Goal: Information Seeking & Learning: Understand process/instructions

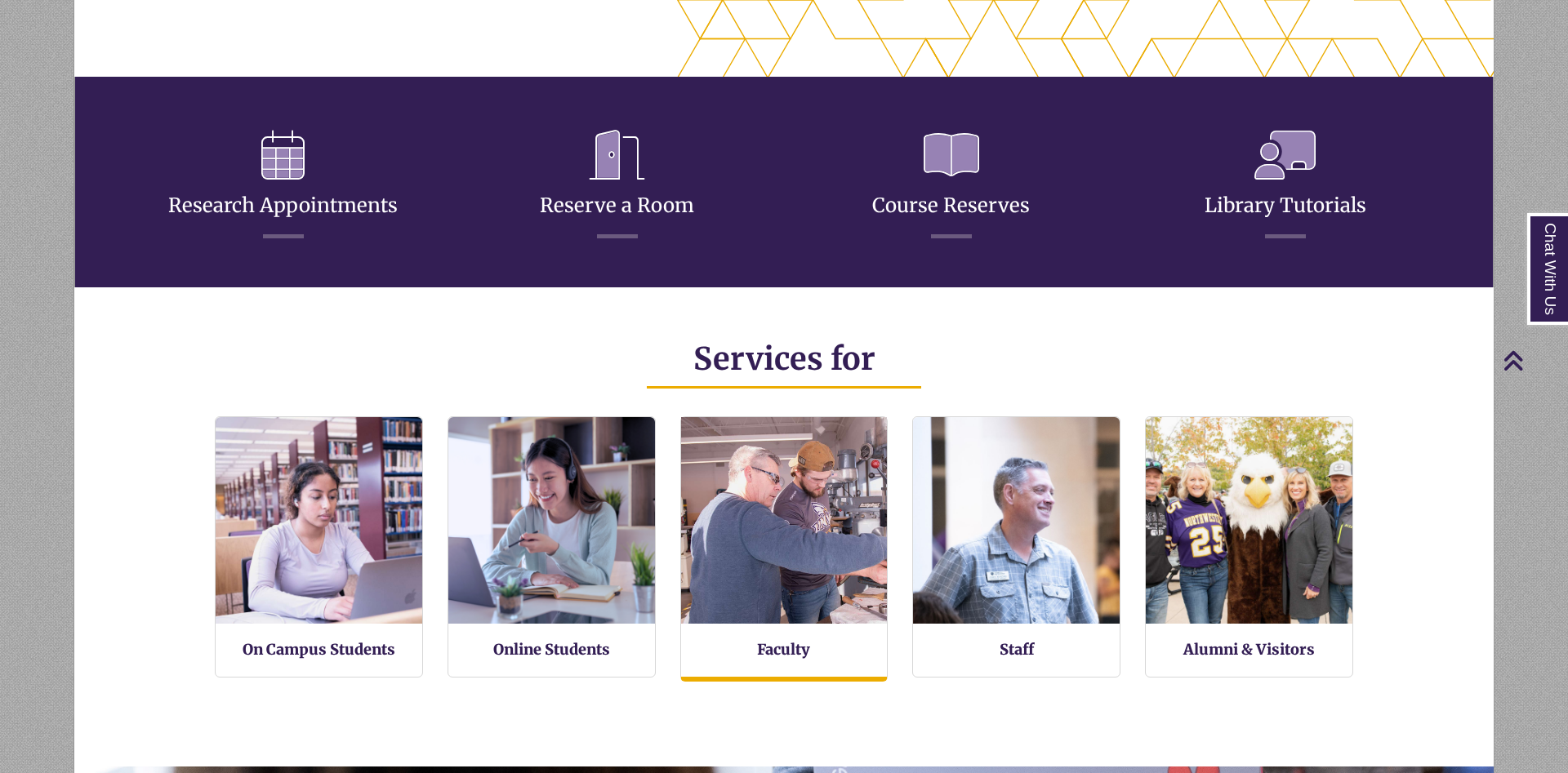
scroll to position [391, 1419]
click at [801, 593] on img at bounding box center [784, 521] width 227 height 227
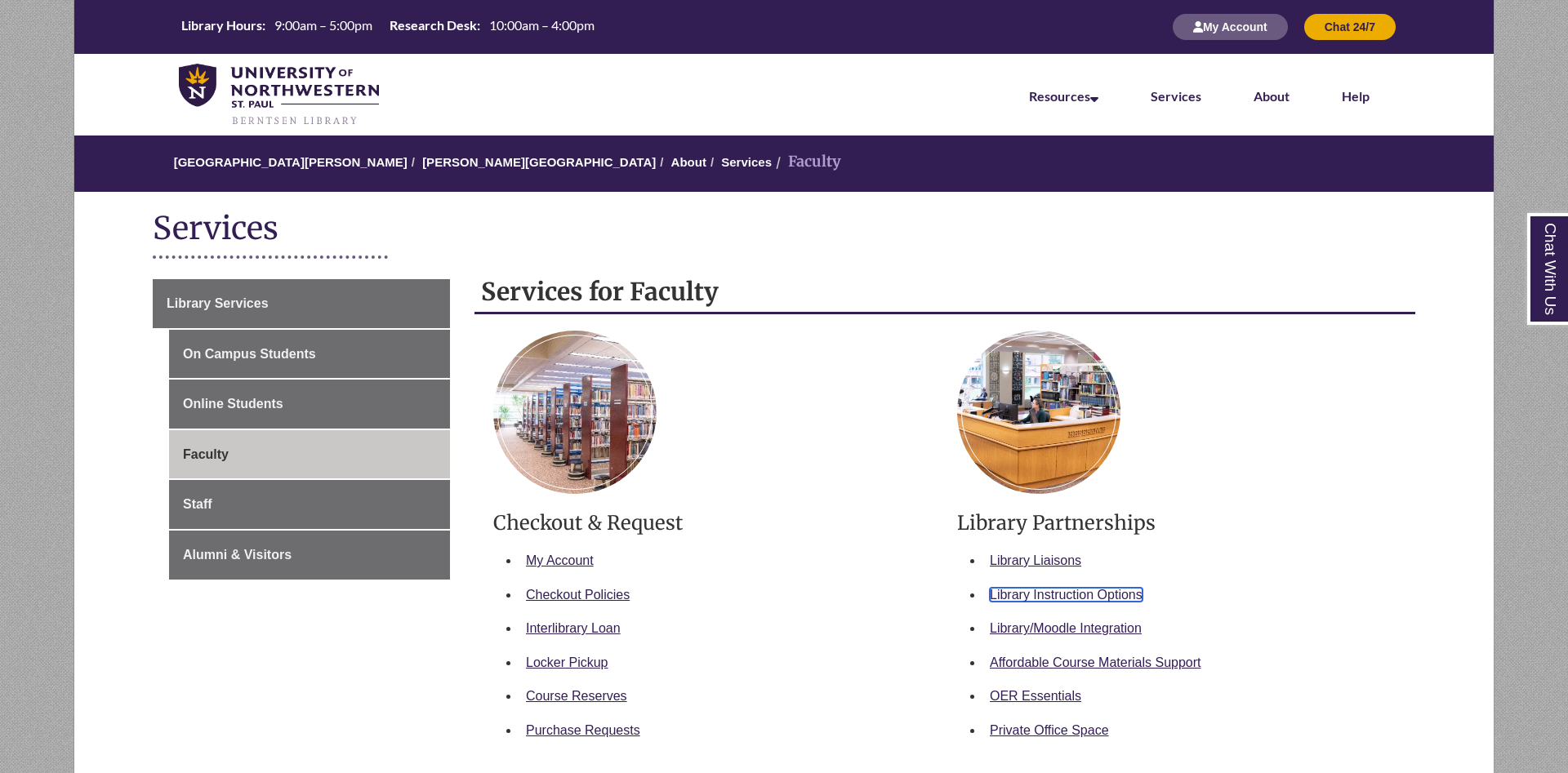
click at [1102, 599] on link "Library Instruction Options" at bounding box center [1066, 594] width 153 height 14
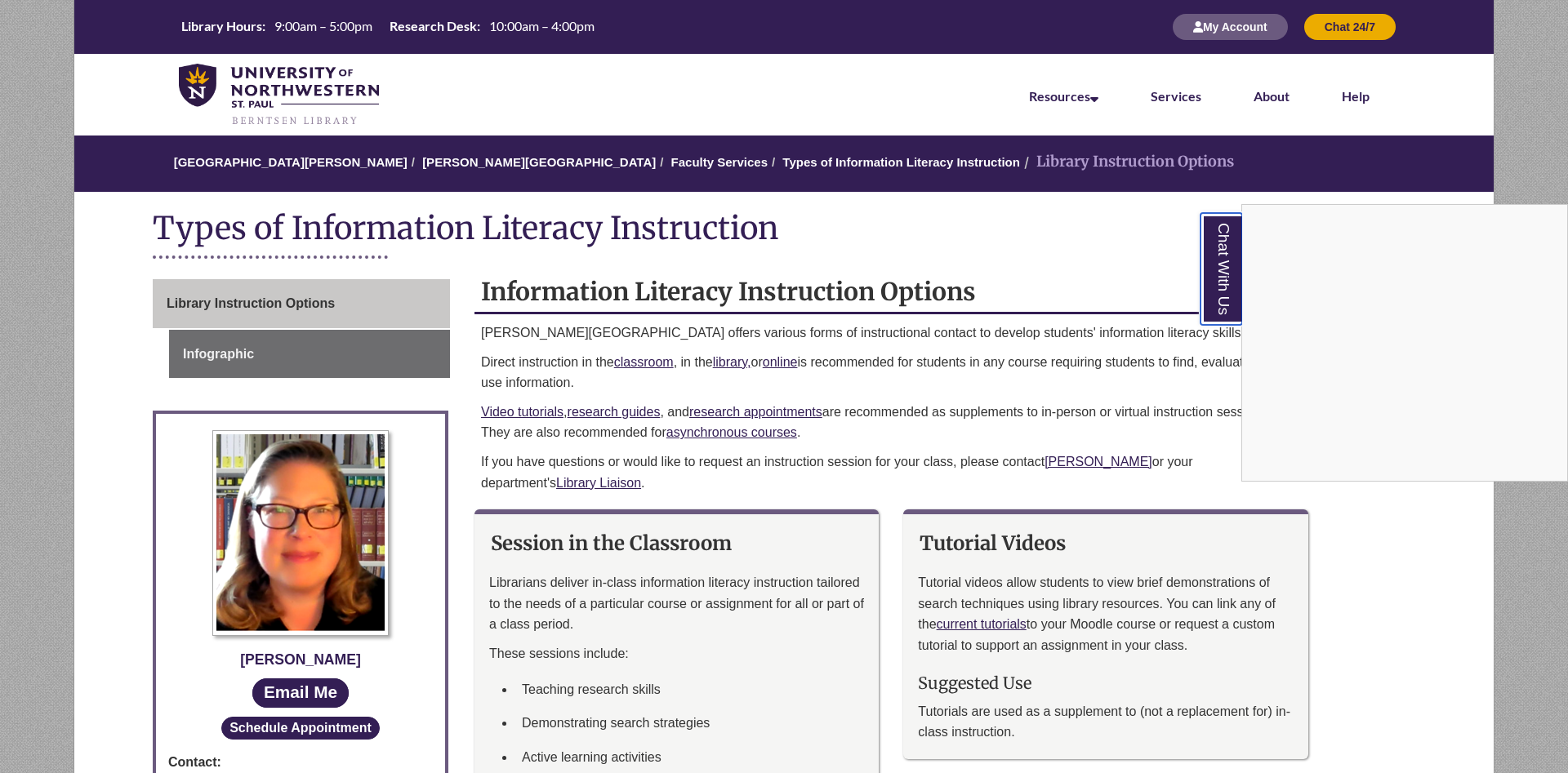
click at [1221, 273] on link "Chat With Us" at bounding box center [1221, 268] width 41 height 111
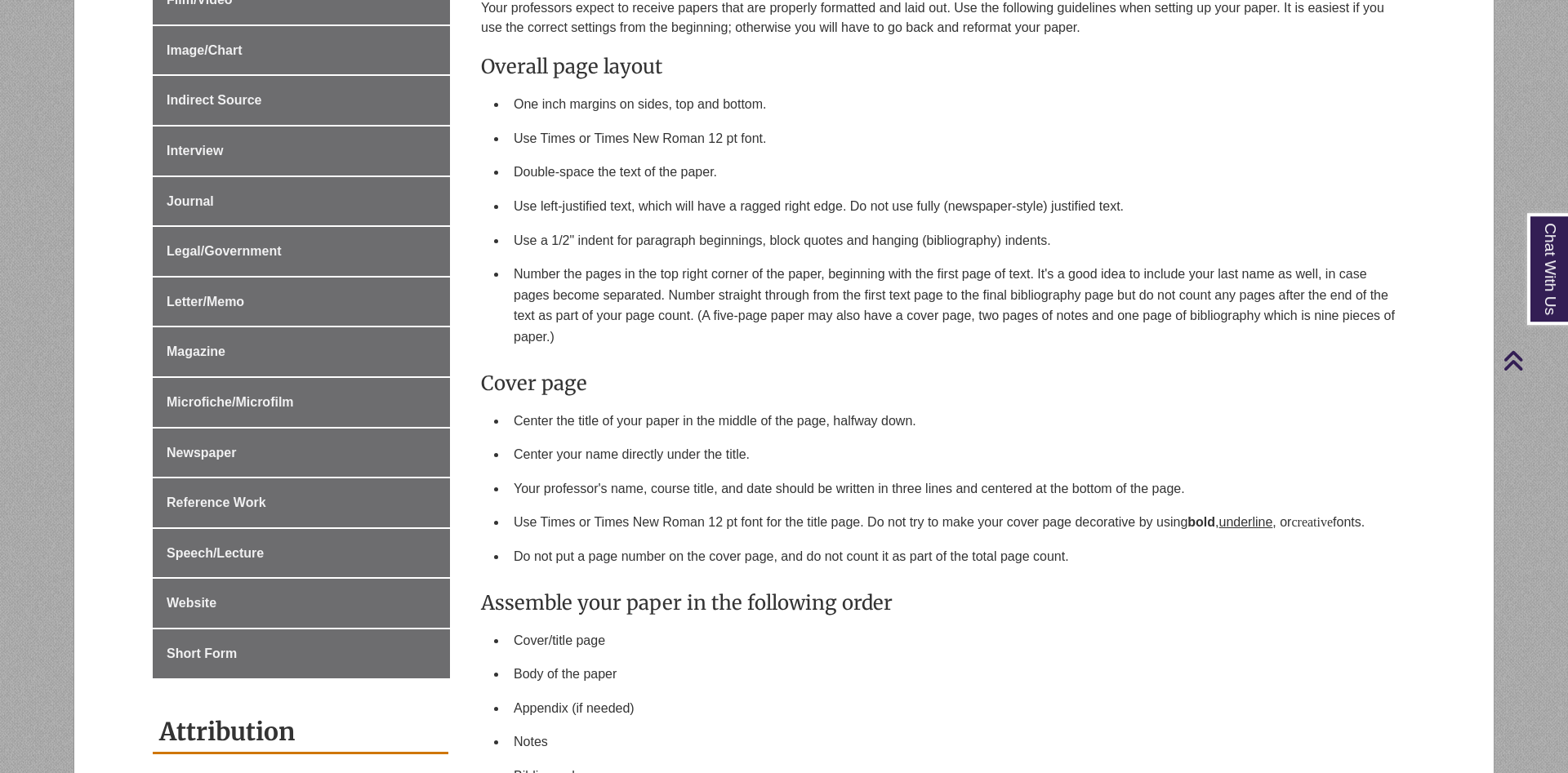
scroll to position [933, 0]
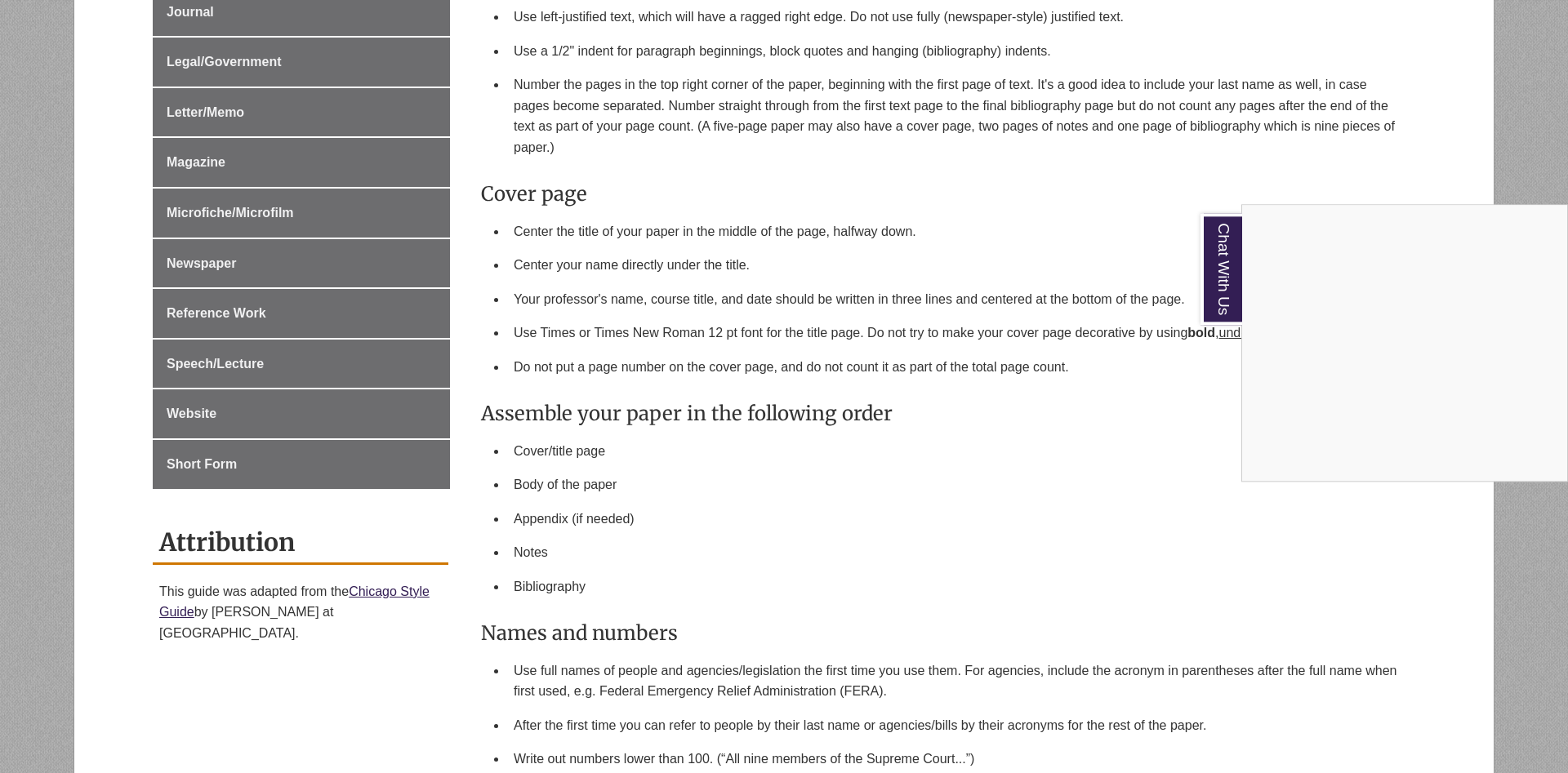
click at [404, 571] on div "Chat With Us" at bounding box center [784, 386] width 1568 height 773
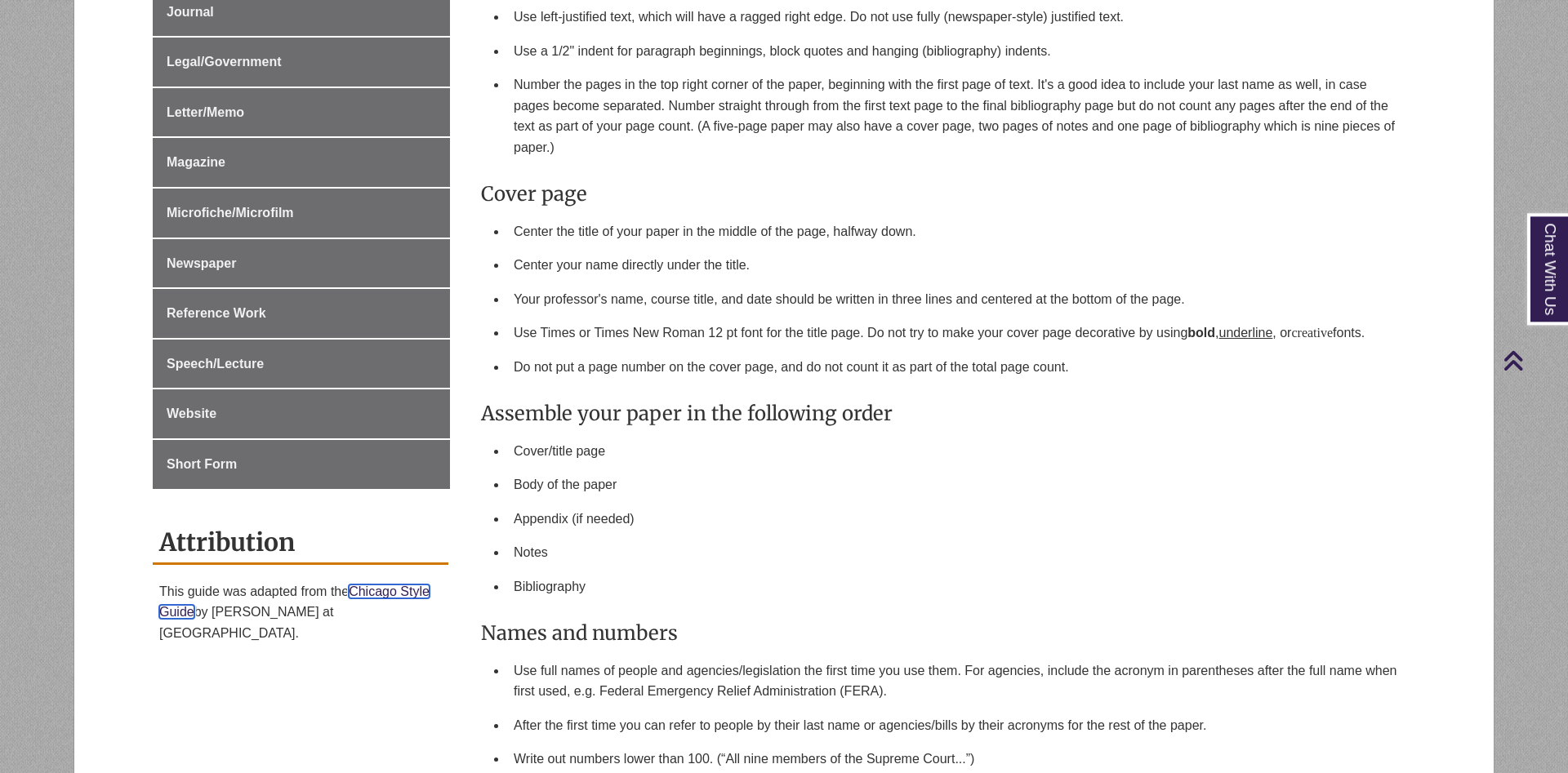
click at [404, 585] on link "Chicago Style Guide" at bounding box center [294, 603] width 270 height 35
click at [1095, 436] on div "Your professors expect to receive papers that are properly formatted and laid o…" at bounding box center [944, 738] width 928 height 1858
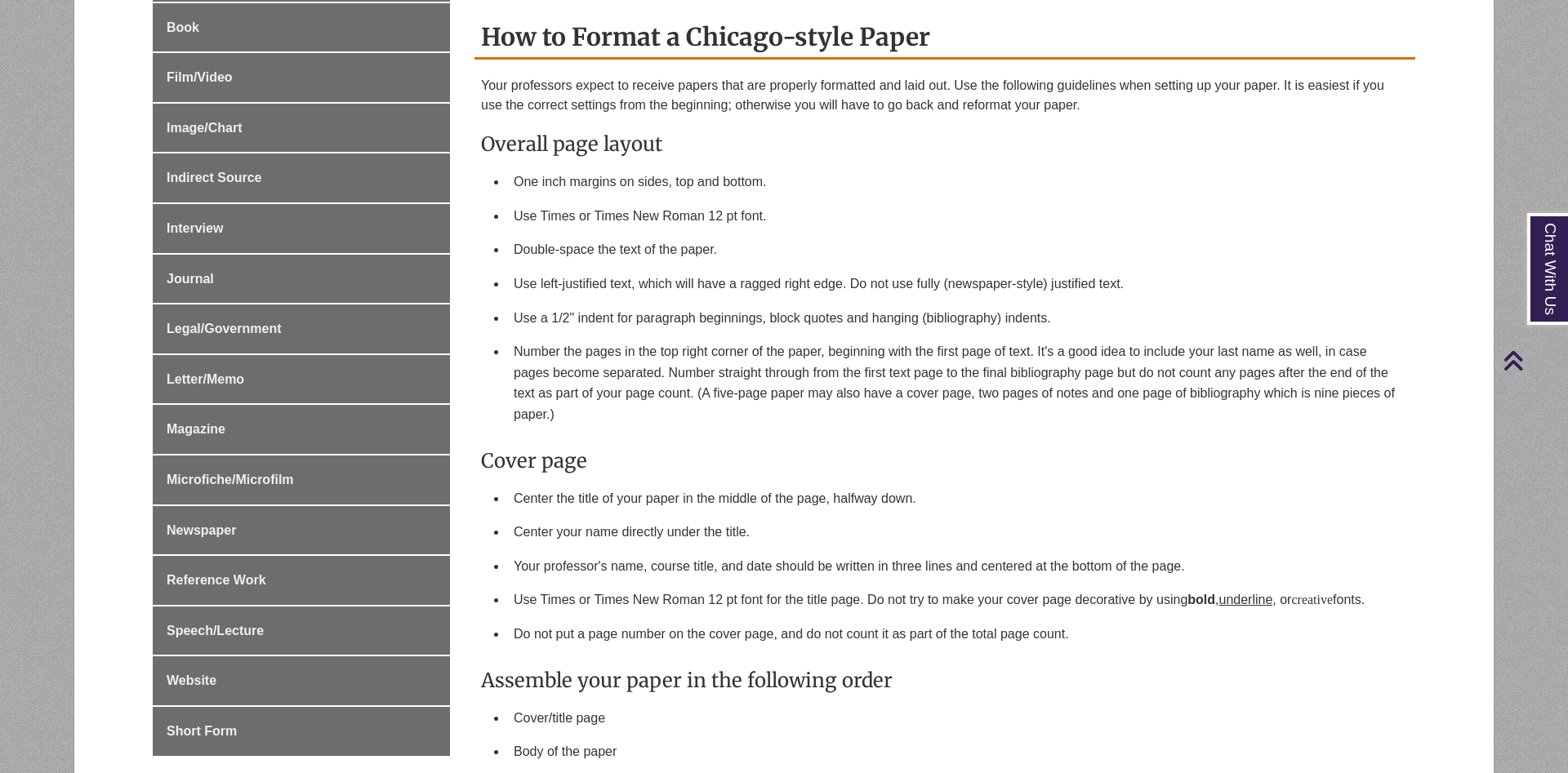
scroll to position [334, 0]
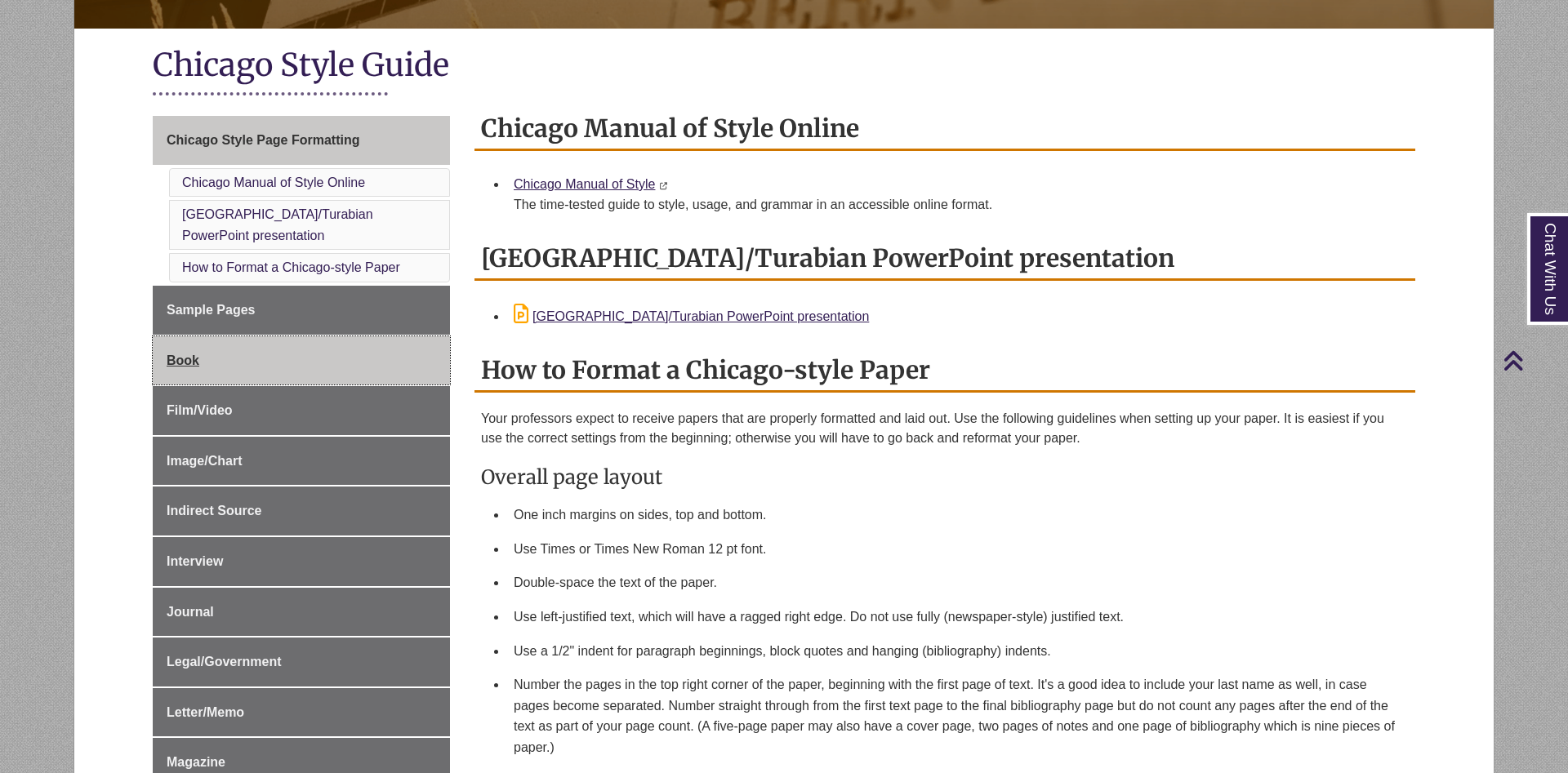
click at [191, 336] on link "Book" at bounding box center [301, 360] width 298 height 49
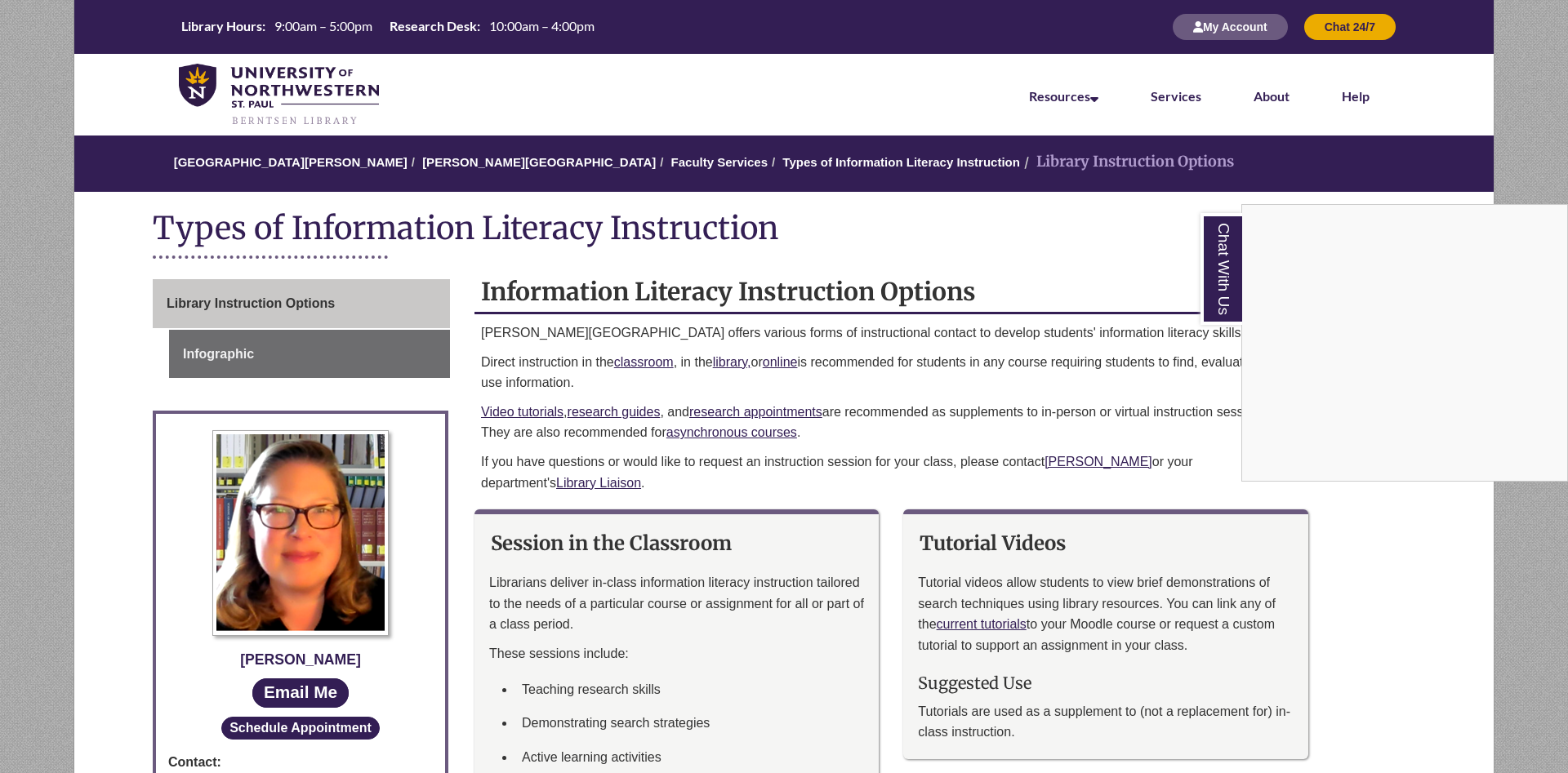
click at [1198, 273] on div "Chat With Us" at bounding box center [784, 386] width 1568 height 773
